Goal: Navigation & Orientation: Find specific page/section

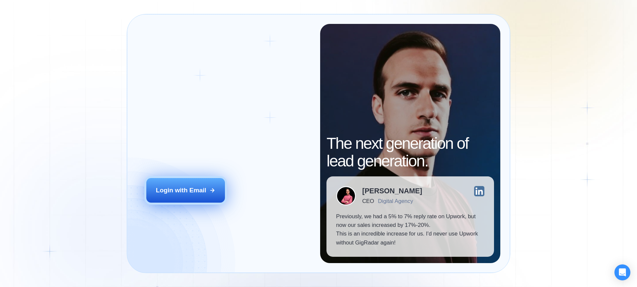
click at [206, 193] on button "Login with Email" at bounding box center [185, 190] width 79 height 25
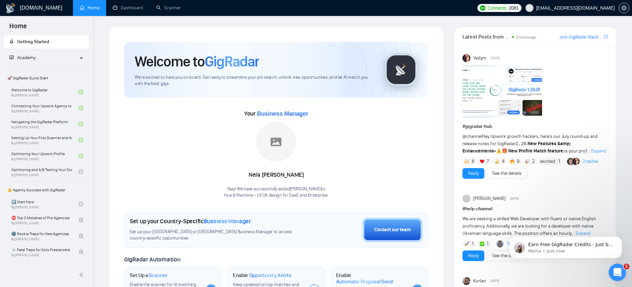
click at [616, 270] on icon "Open Intercom Messenger" at bounding box center [616, 270] width 5 height 5
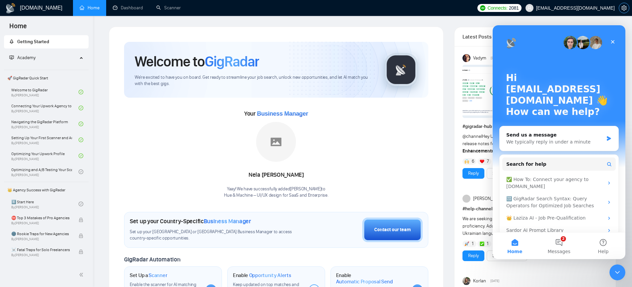
click at [626, 7] on span "setting" at bounding box center [624, 7] width 10 height 5
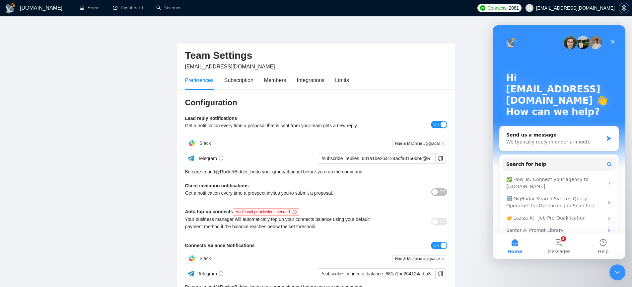
click at [626, 7] on span "setting" at bounding box center [624, 7] width 10 height 5
click at [614, 40] on icon "Close" at bounding box center [613, 42] width 4 height 4
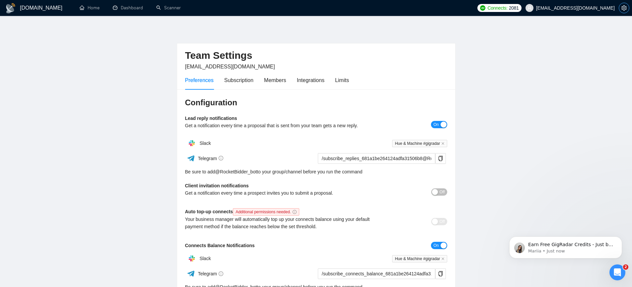
click at [621, 9] on icon "setting" at bounding box center [623, 7] width 5 height 5
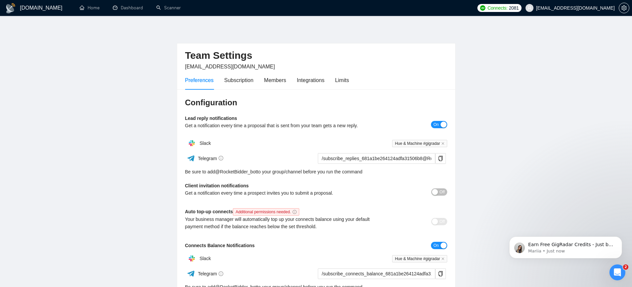
click at [29, 6] on h1 "[DOMAIN_NAME]" at bounding box center [41, 8] width 42 height 16
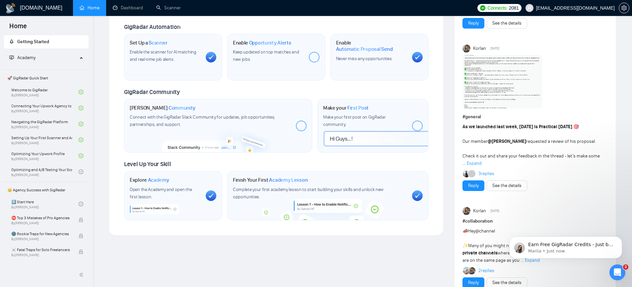
scroll to position [237, 0]
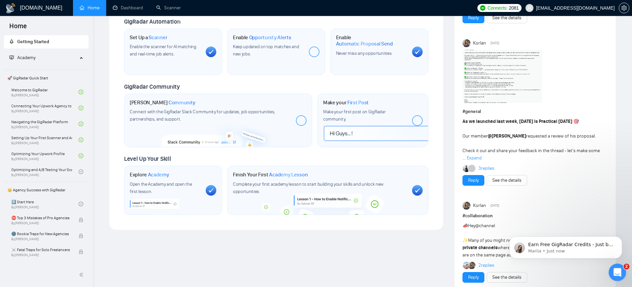
click at [619, 269] on icon "Open Intercom Messenger" at bounding box center [616, 271] width 11 height 11
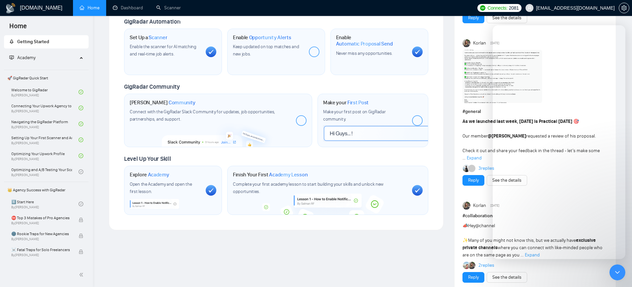
scroll to position [11, 0]
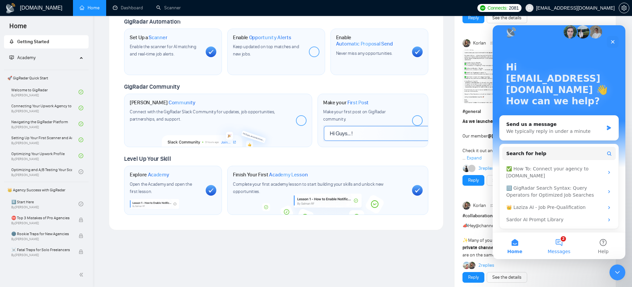
click at [563, 242] on button "2 Messages" at bounding box center [559, 245] width 44 height 27
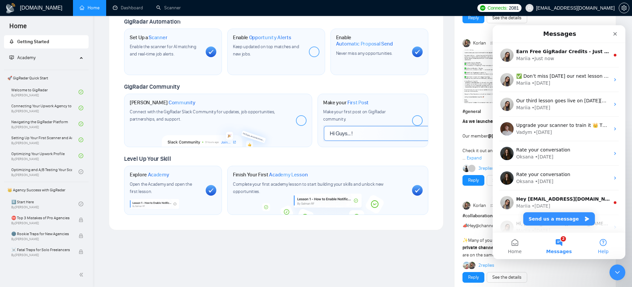
click at [599, 244] on button "Help" at bounding box center [603, 245] width 44 height 27
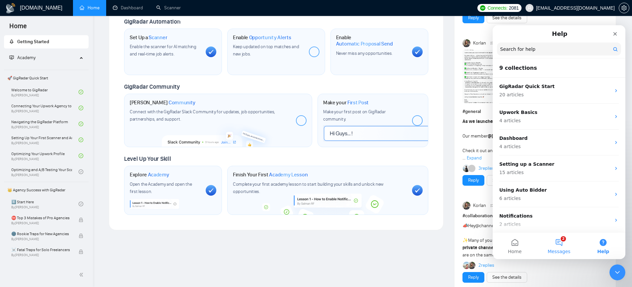
click at [568, 244] on button "2 Messages" at bounding box center [559, 245] width 44 height 27
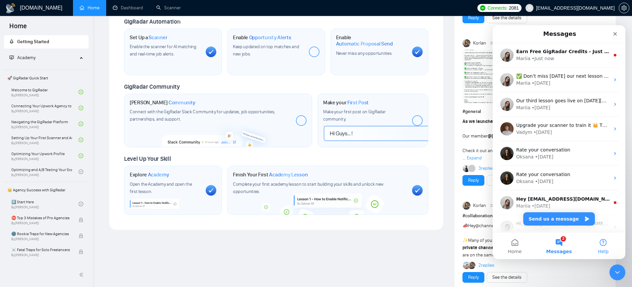
click at [606, 247] on button "Help" at bounding box center [603, 245] width 44 height 27
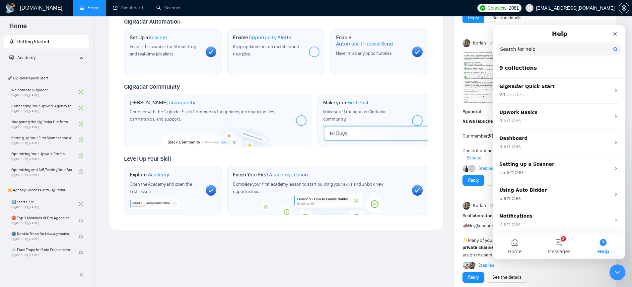
scroll to position [94, 0]
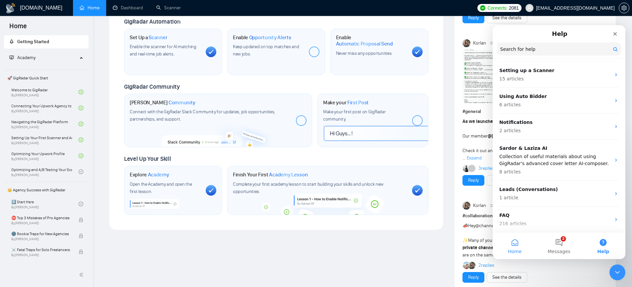
click at [516, 241] on button "Home" at bounding box center [514, 245] width 44 height 27
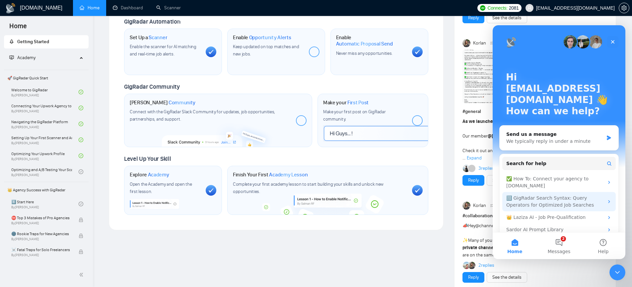
scroll to position [0, 0]
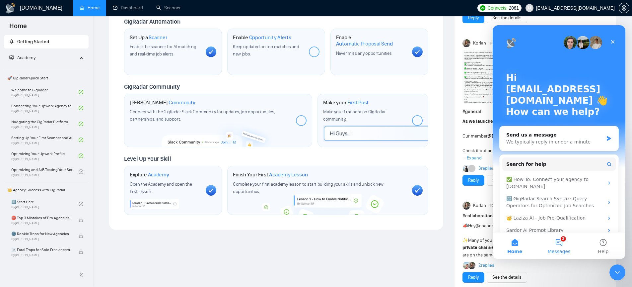
click at [554, 241] on button "2 Messages" at bounding box center [559, 245] width 44 height 27
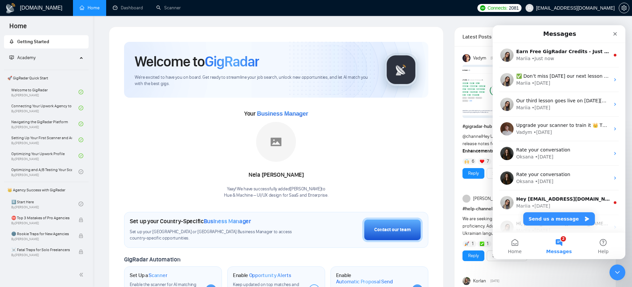
click at [76, 55] on div "Academy" at bounding box center [46, 57] width 85 height 13
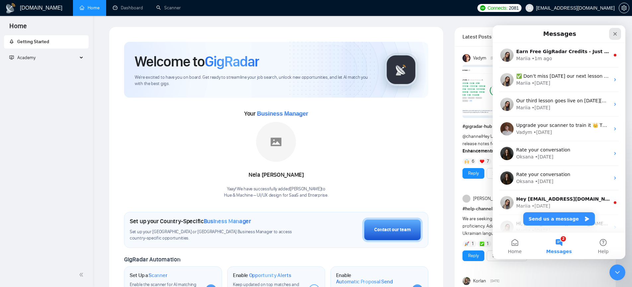
click at [613, 33] on icon "Close" at bounding box center [614, 33] width 5 height 5
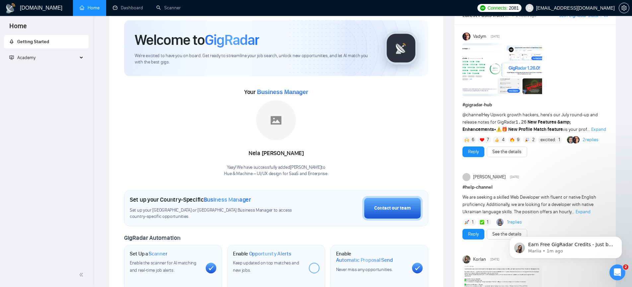
scroll to position [115, 0]
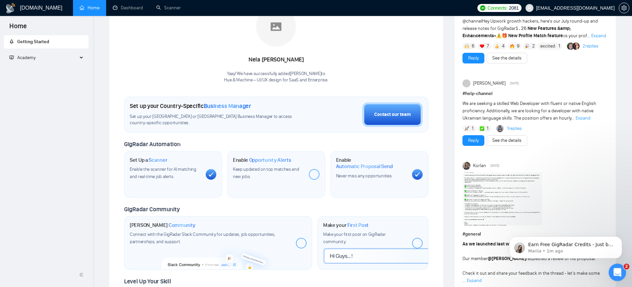
click at [620, 274] on div "Open Intercom Messenger" at bounding box center [616, 271] width 22 height 22
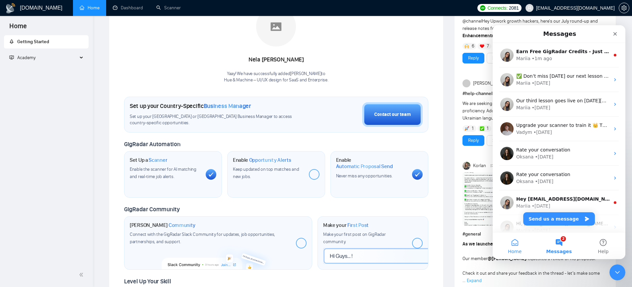
click at [512, 243] on button "Home" at bounding box center [514, 245] width 44 height 27
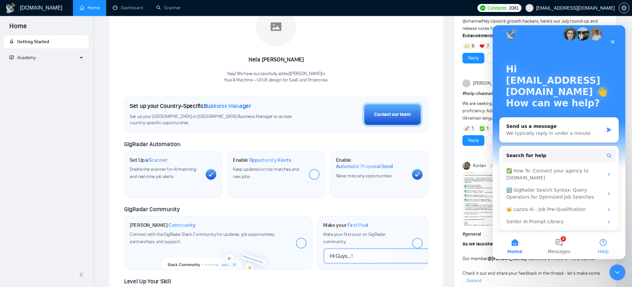
scroll to position [6, 0]
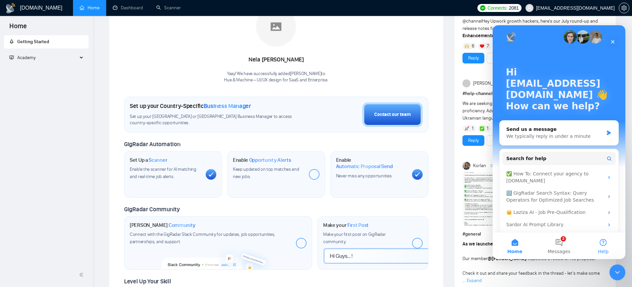
click at [601, 245] on button "Help" at bounding box center [603, 245] width 44 height 27
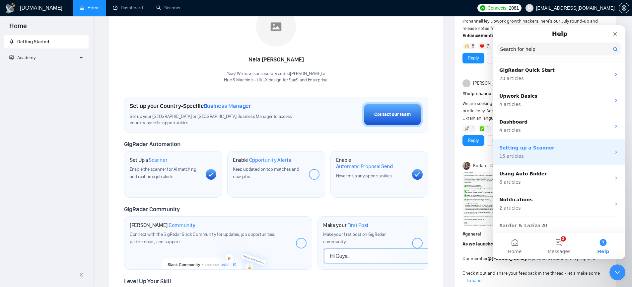
scroll to position [0, 0]
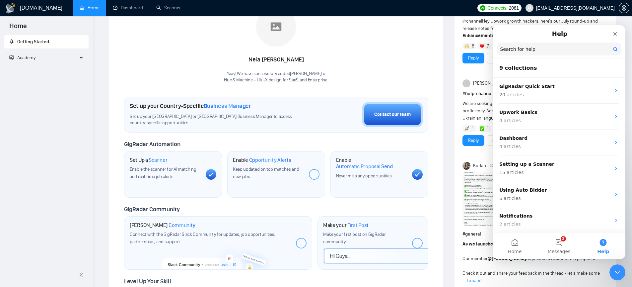
click at [437, 12] on ul "Home Dashboard Scanner" at bounding box center [271, 8] width 405 height 16
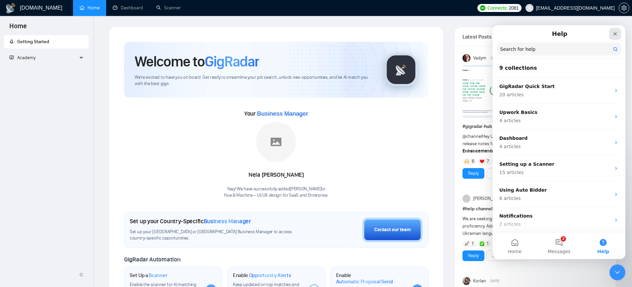
click at [618, 32] on div "Close" at bounding box center [615, 34] width 12 height 12
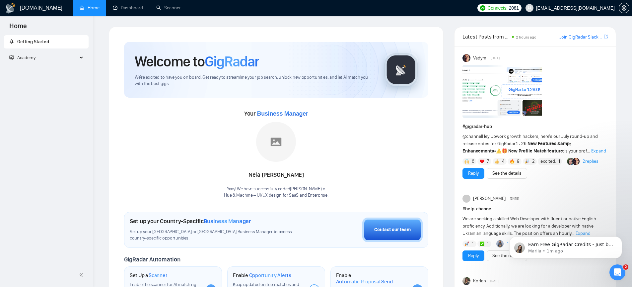
click at [78, 58] on div "Academy" at bounding box center [46, 57] width 85 height 13
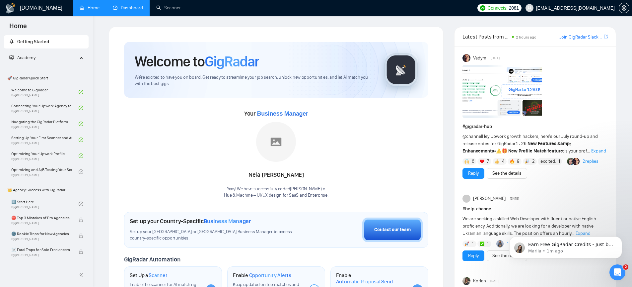
click at [133, 11] on link "Dashboard" at bounding box center [128, 8] width 30 height 6
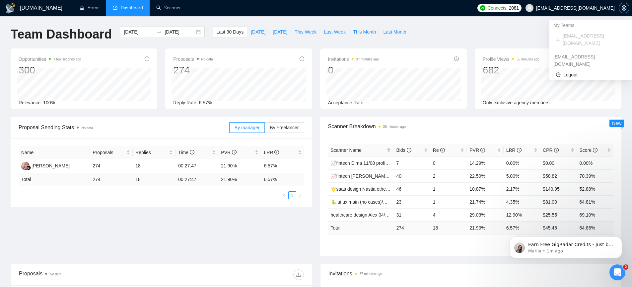
click at [623, 6] on icon "setting" at bounding box center [623, 7] width 5 height 5
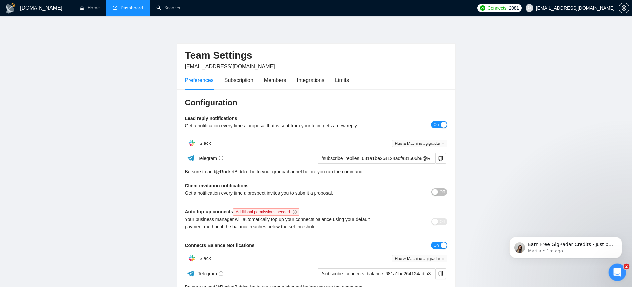
click at [616, 270] on icon "Open Intercom Messenger" at bounding box center [616, 271] width 11 height 11
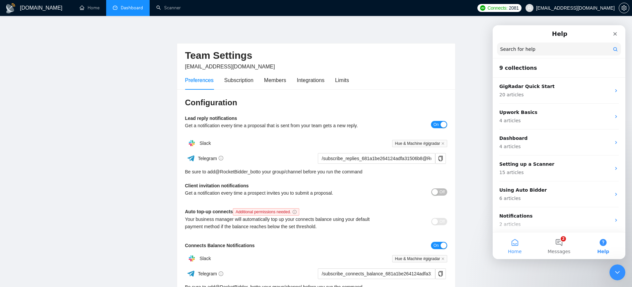
click at [514, 252] on span "Home" at bounding box center [515, 251] width 14 height 5
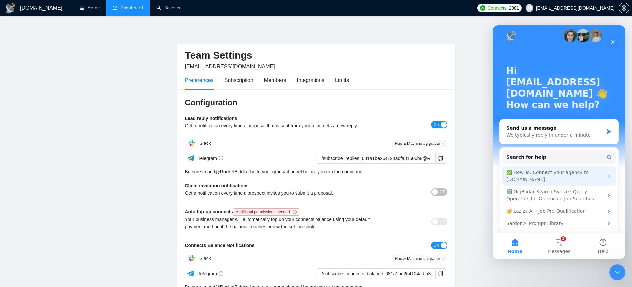
scroll to position [11, 0]
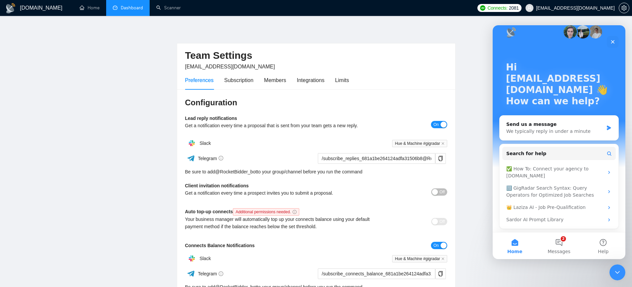
click at [37, 6] on h1 "[DOMAIN_NAME]" at bounding box center [41, 8] width 42 height 16
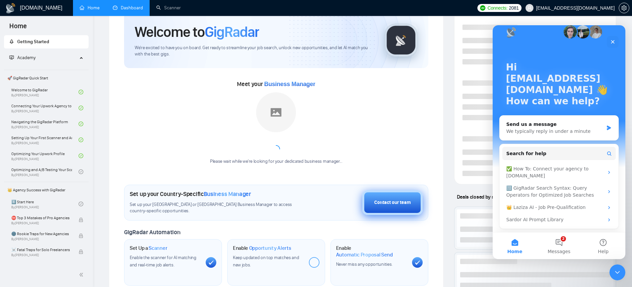
scroll to position [115, 0]
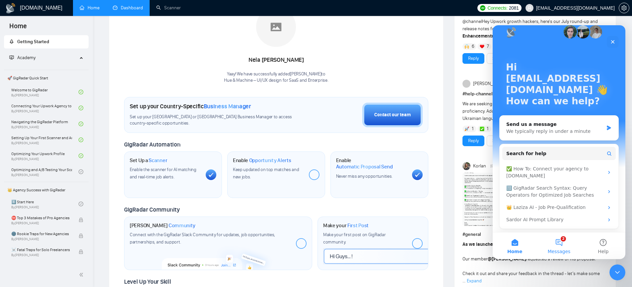
click at [564, 238] on button "2 Messages" at bounding box center [559, 245] width 44 height 27
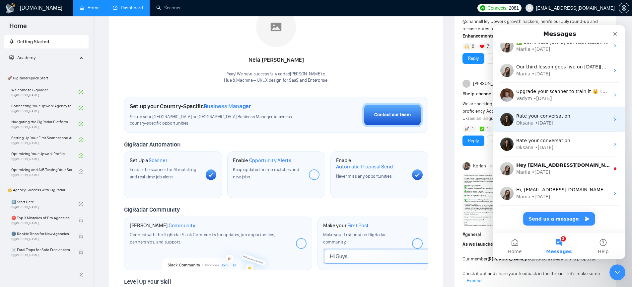
scroll to position [0, 0]
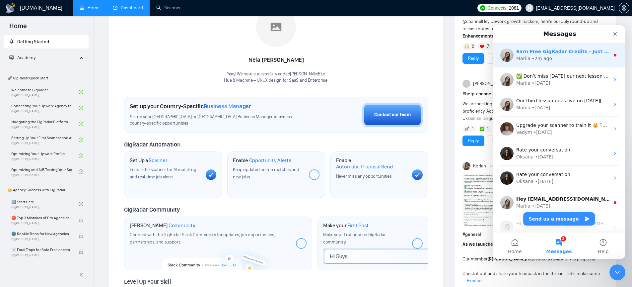
click at [574, 59] on div "Mariia • 2m ago" at bounding box center [563, 58] width 94 height 7
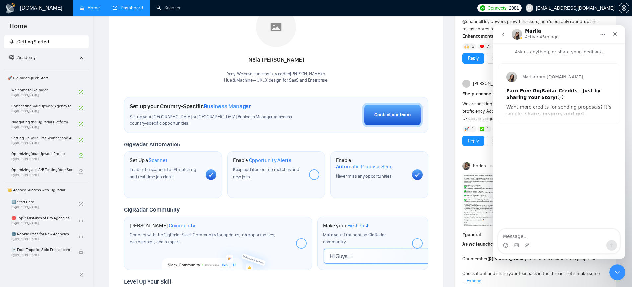
click at [503, 33] on icon "go back" at bounding box center [502, 34] width 5 height 5
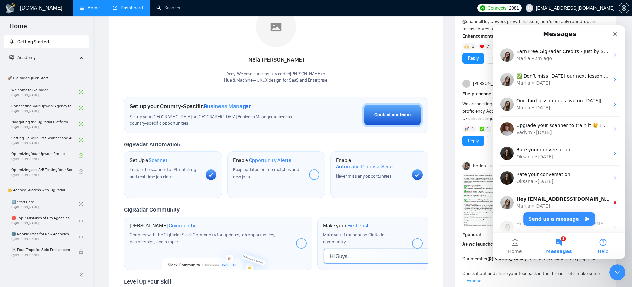
click at [602, 240] on button "Help" at bounding box center [603, 245] width 44 height 27
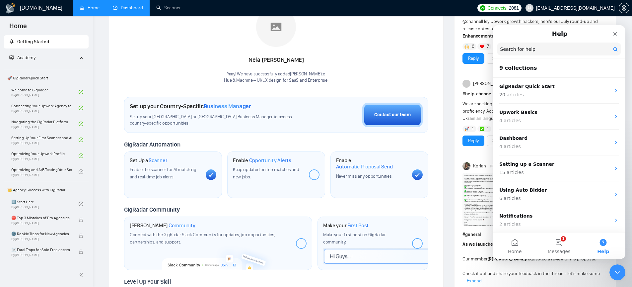
click at [454, 41] on div "Vadym [DATE] # gigradar-hub @channel Hey Upwork growth hackers, here's our July…" at bounding box center [534, 242] width 161 height 623
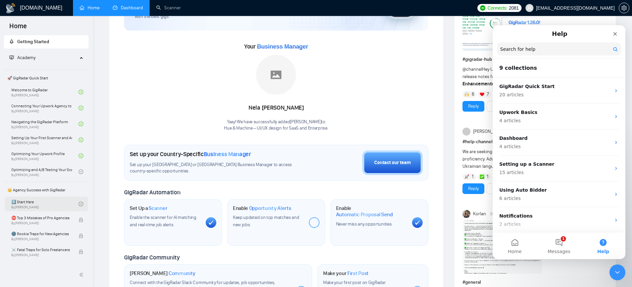
scroll to position [50, 0]
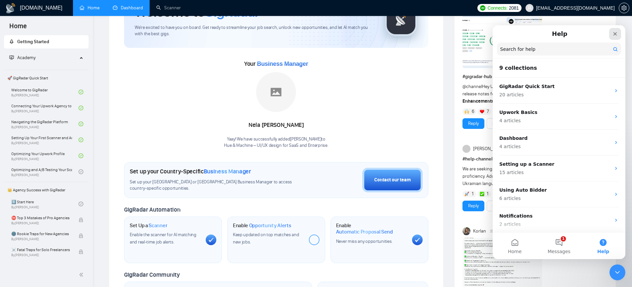
click at [616, 32] on icon "Close" at bounding box center [614, 33] width 5 height 5
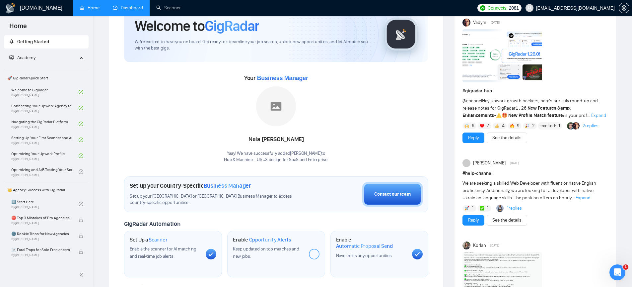
scroll to position [0, 0]
